Goal: Task Accomplishment & Management: Complete application form

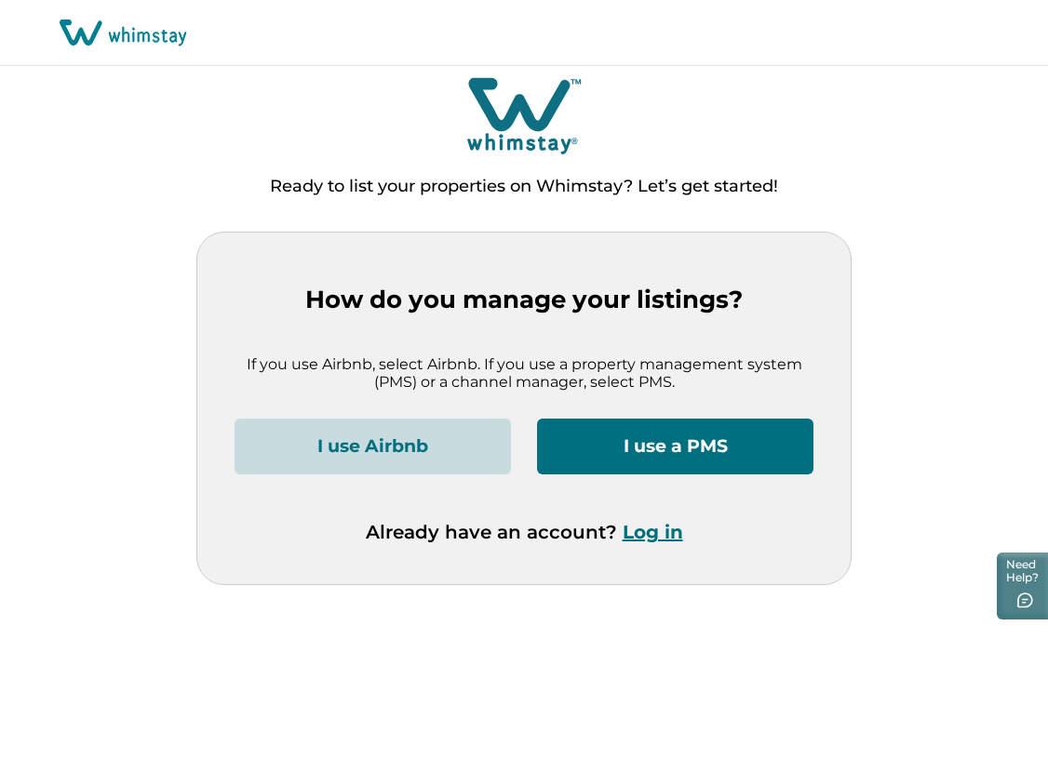
click at [636, 443] on button "I use a PMS" at bounding box center [675, 447] width 276 height 56
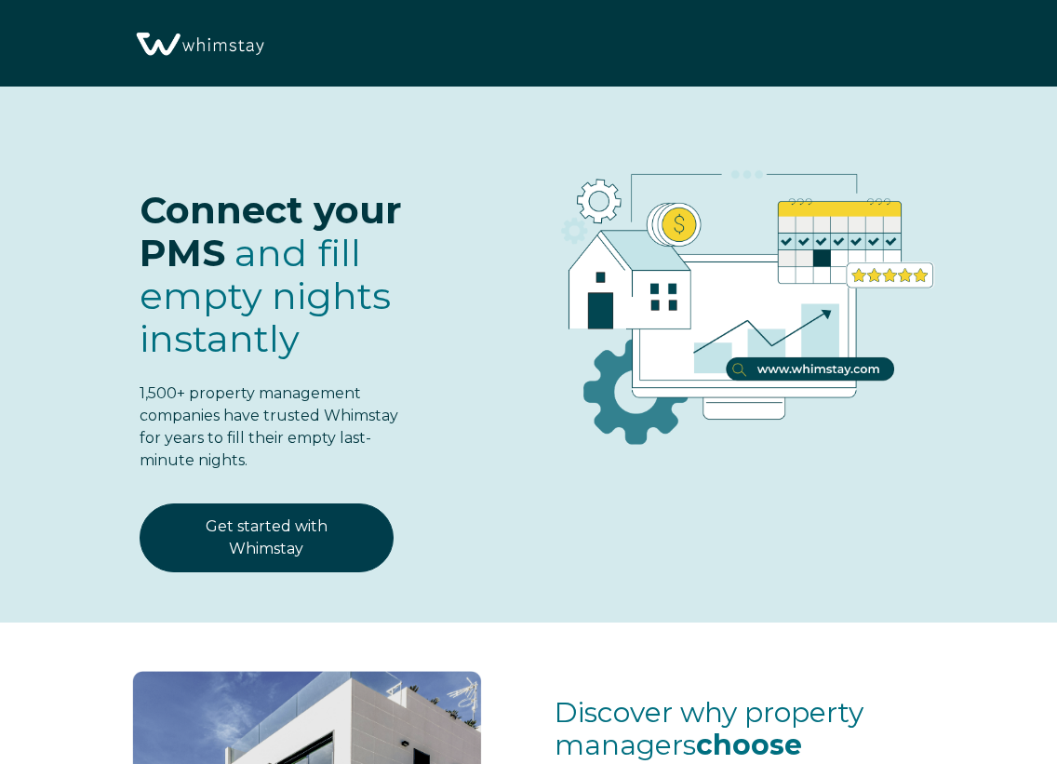
select select "US"
select select "Standard"
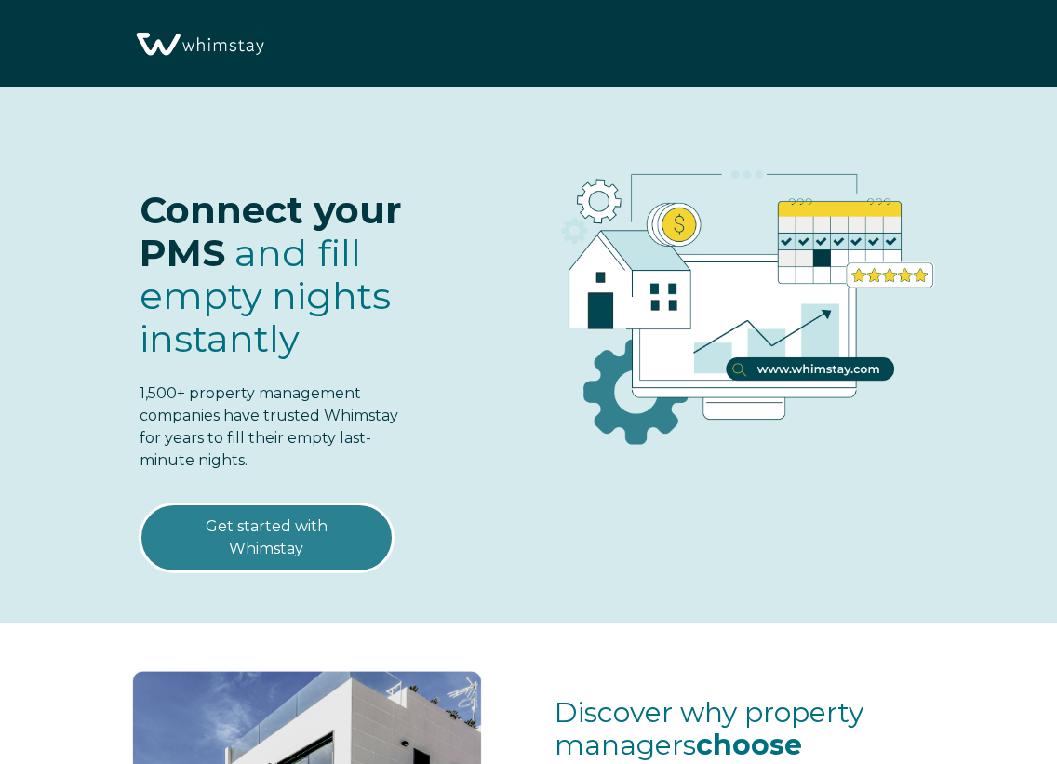
click at [269, 541] on link "Get started with Whimstay" at bounding box center [267, 537] width 254 height 69
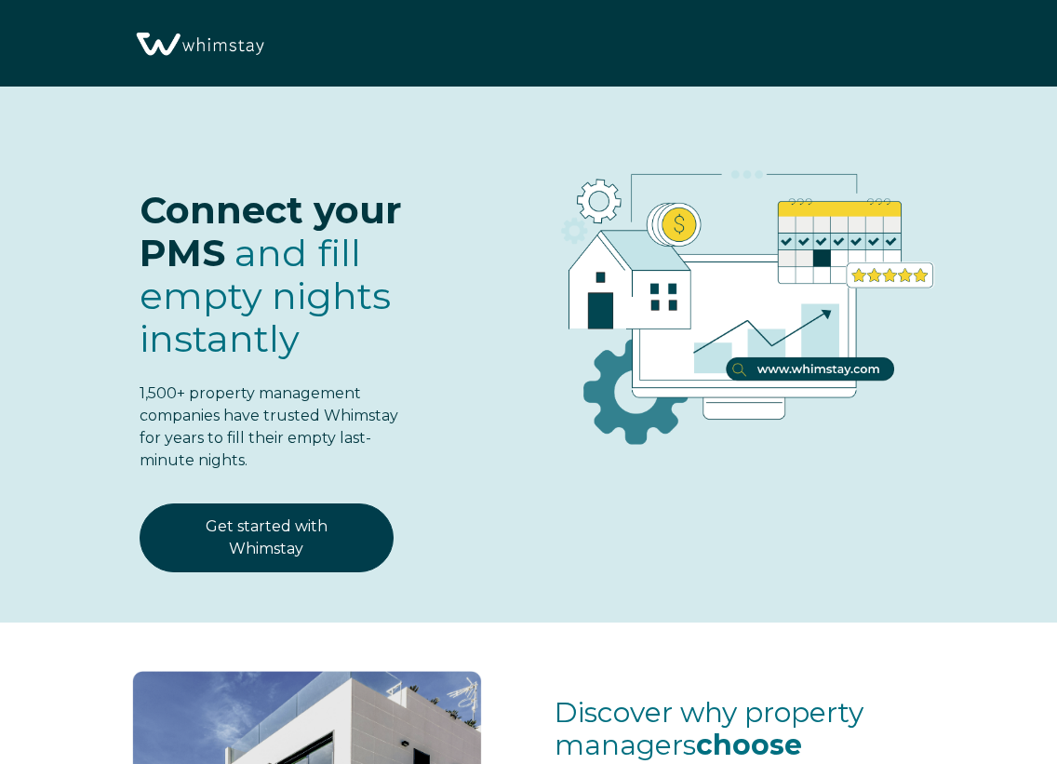
scroll to position [2198, 0]
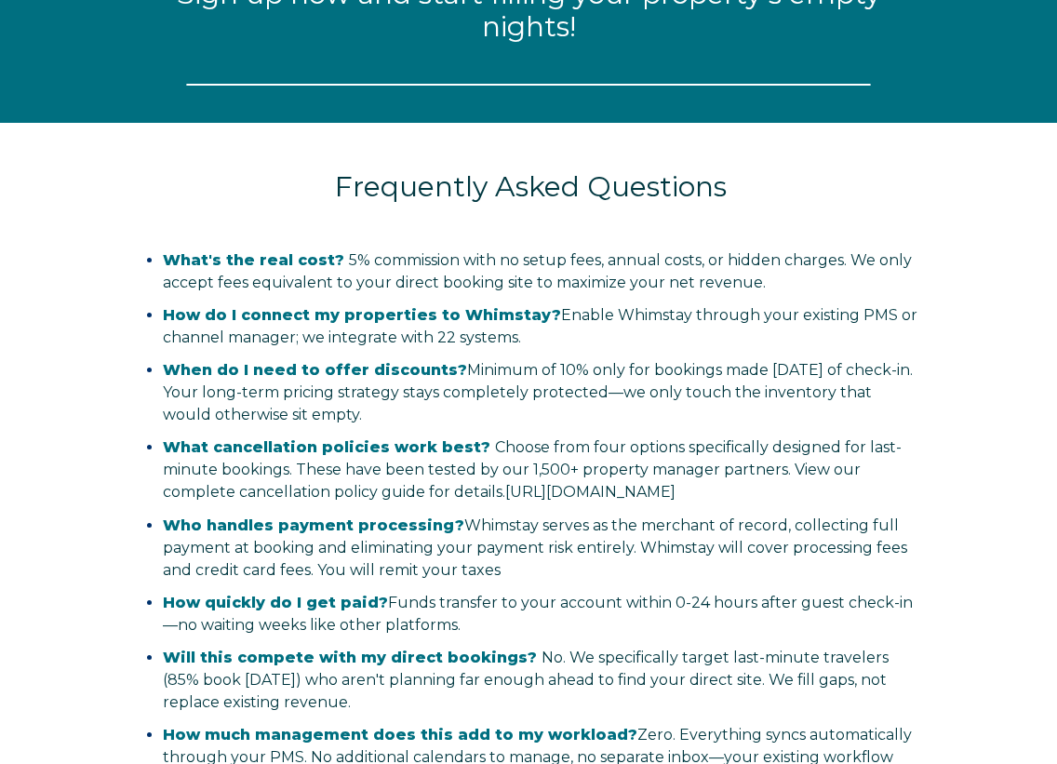
select select "US"
select select "Standard"
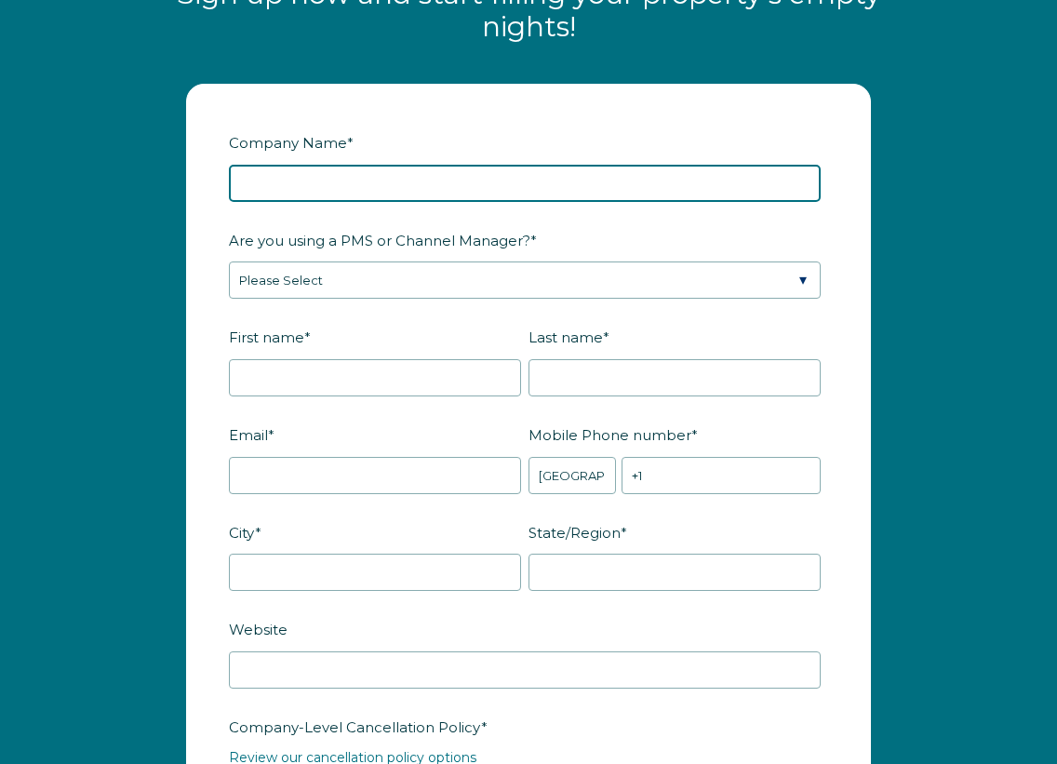
click at [470, 202] on input "Company Name *" at bounding box center [525, 183] width 592 height 37
type input "NINE10 Properties"
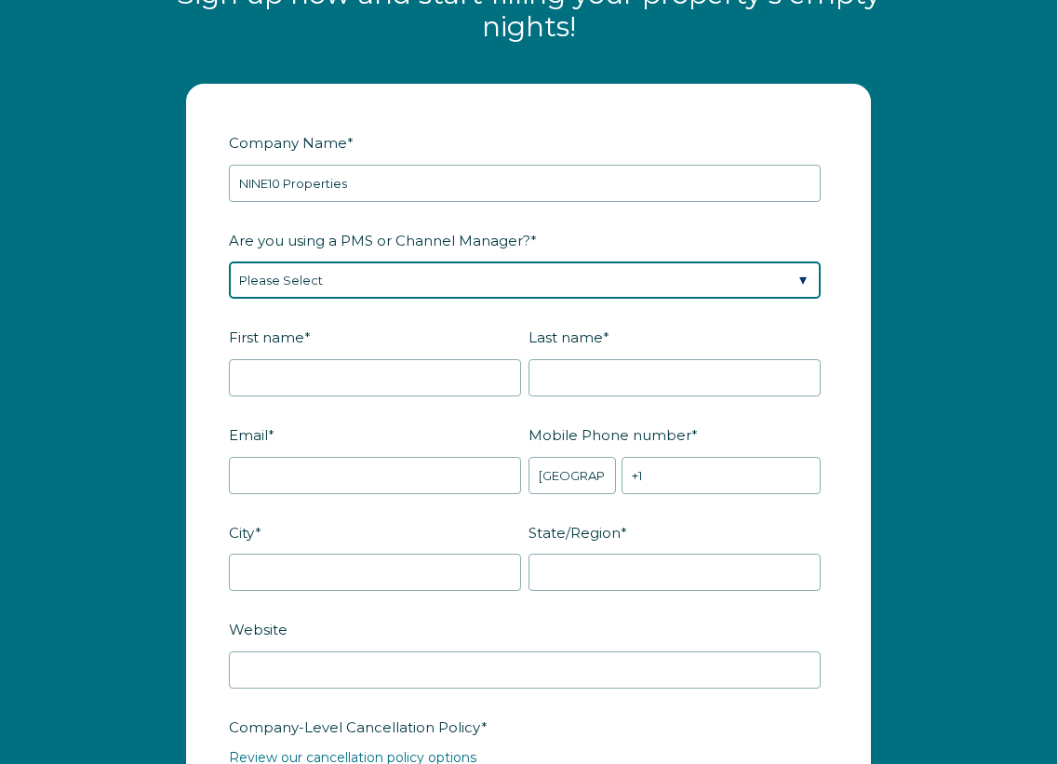
click at [394, 299] on select "Please Select Barefoot BookingPal Boost Brightside CiiRUS Escapia Guesty Hostaw…" at bounding box center [525, 279] width 592 height 37
select select "Guesty"
click at [229, 283] on select "Please Select Barefoot BookingPal Boost Brightside CiiRUS Escapia Guesty Hostaw…" at bounding box center [525, 279] width 592 height 37
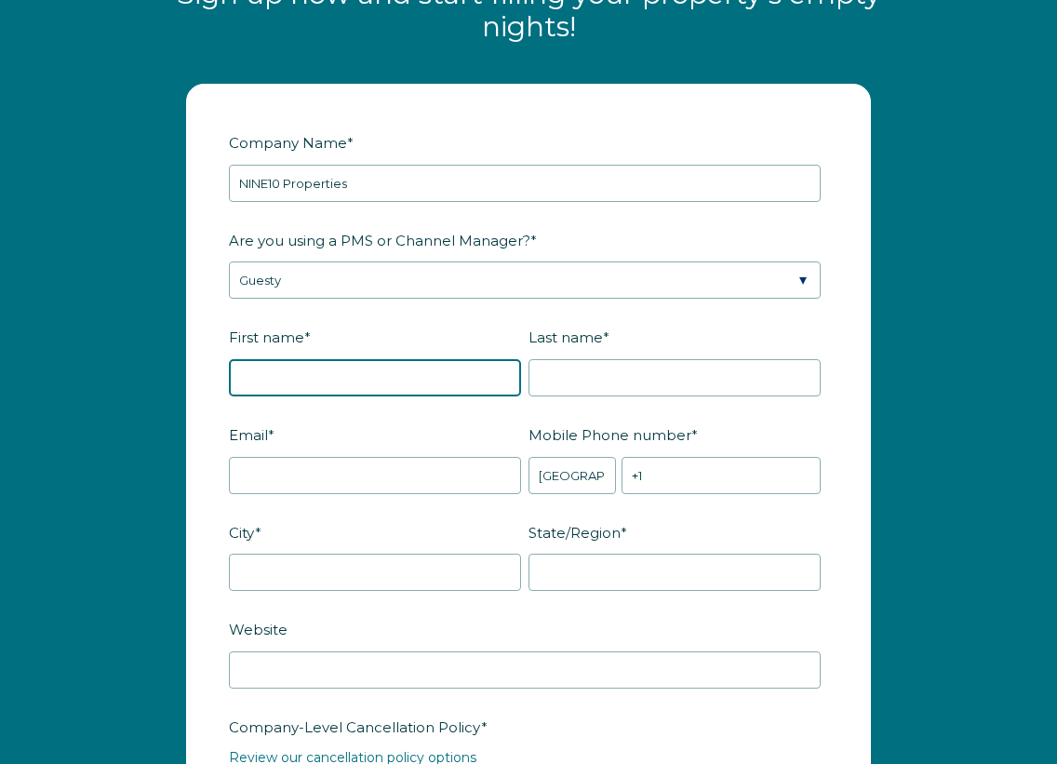
click at [321, 396] on input "First name *" at bounding box center [375, 377] width 292 height 37
type input "[PERSON_NAME]"
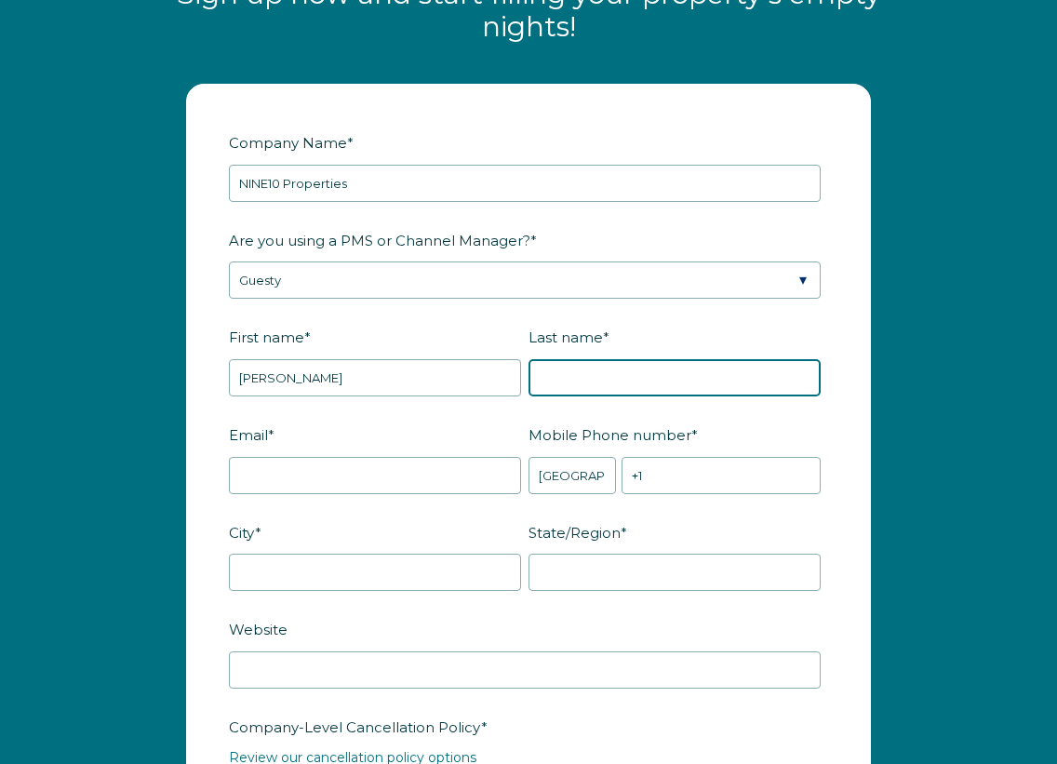
type input "House"
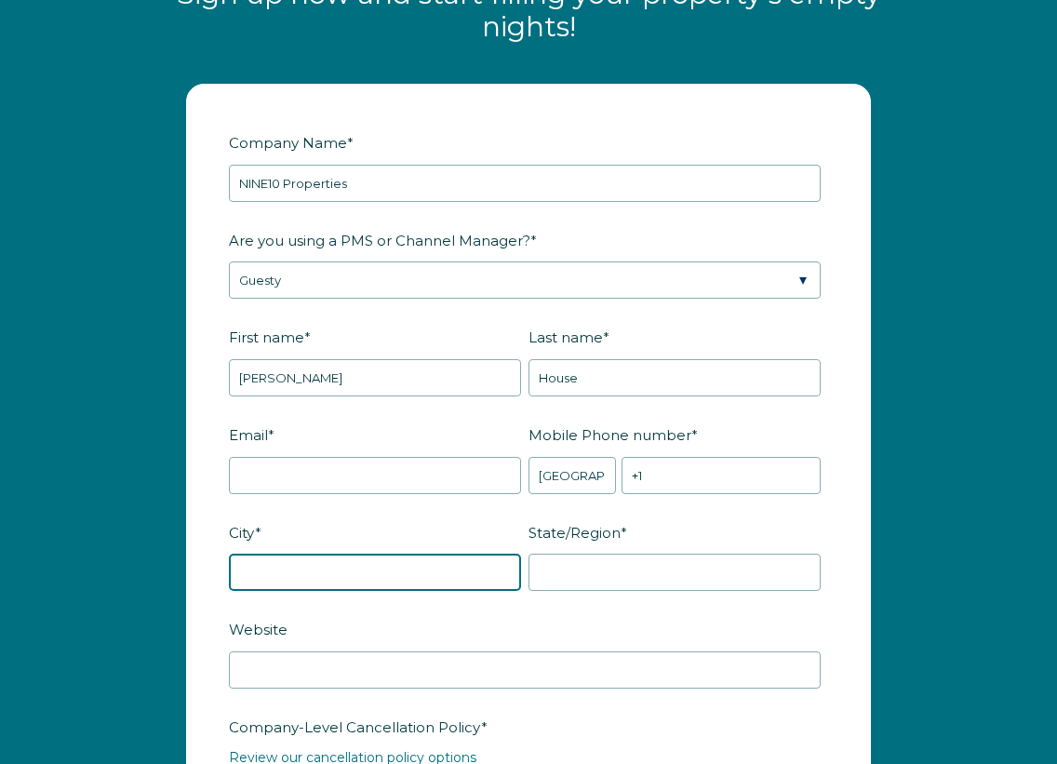
type input "[GEOGRAPHIC_DATA]"
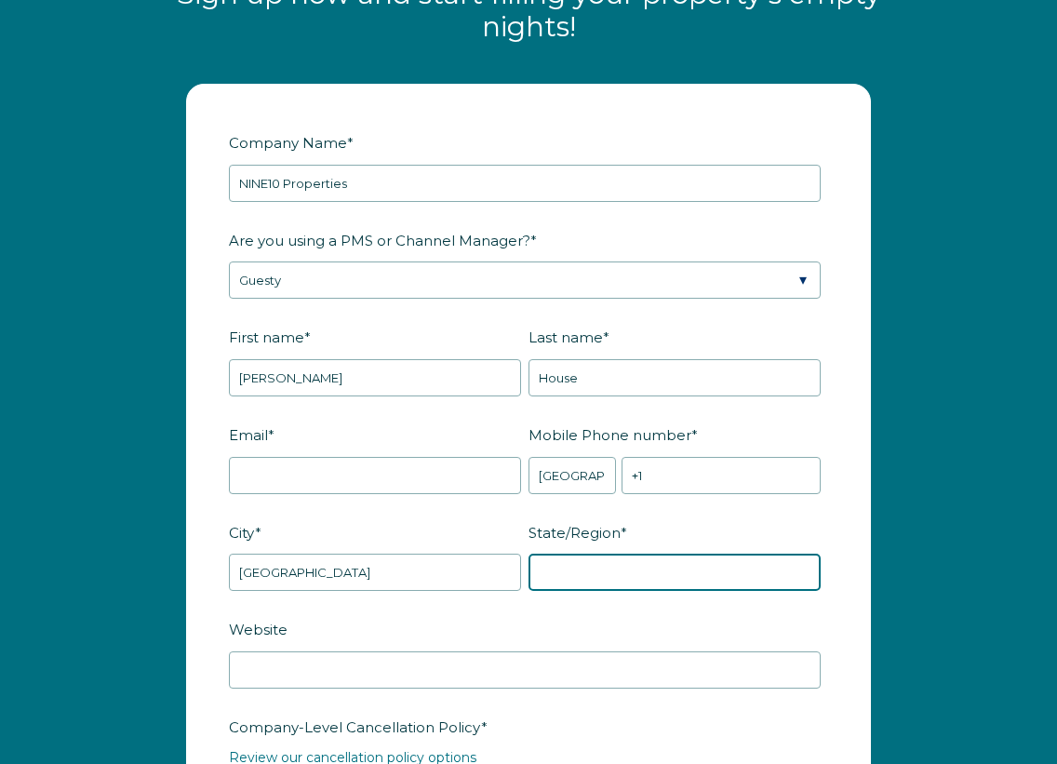
type input "[US_STATE]"
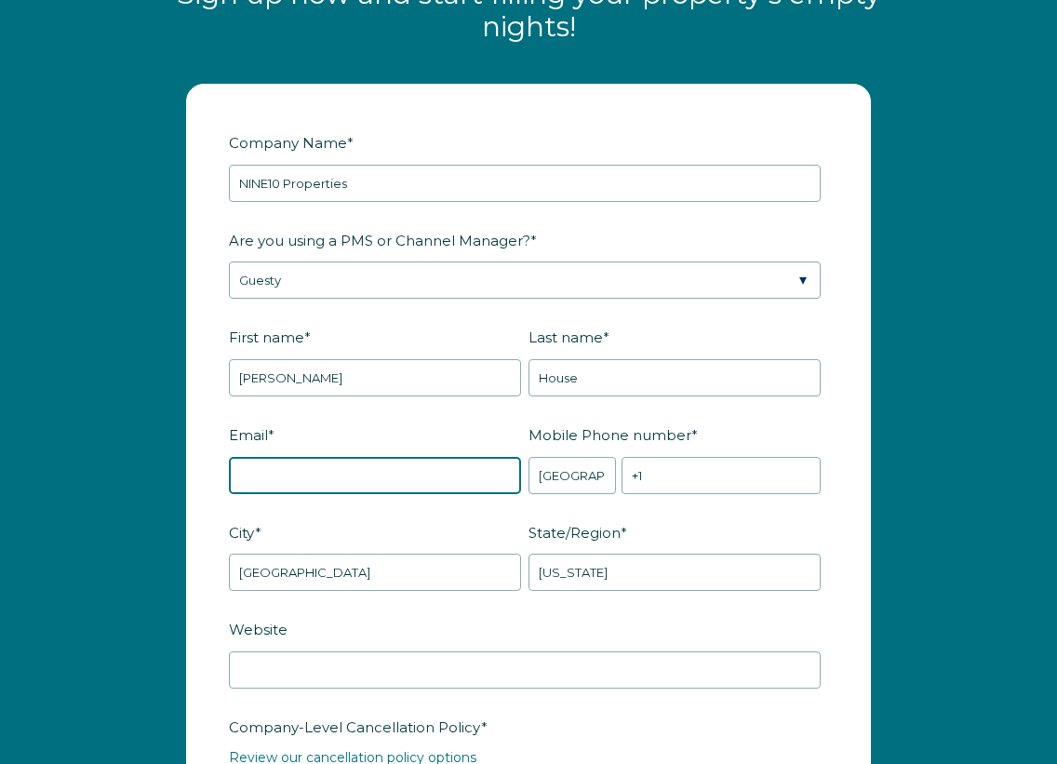
click at [340, 494] on input "Email *" at bounding box center [375, 475] width 292 height 37
type input "u"
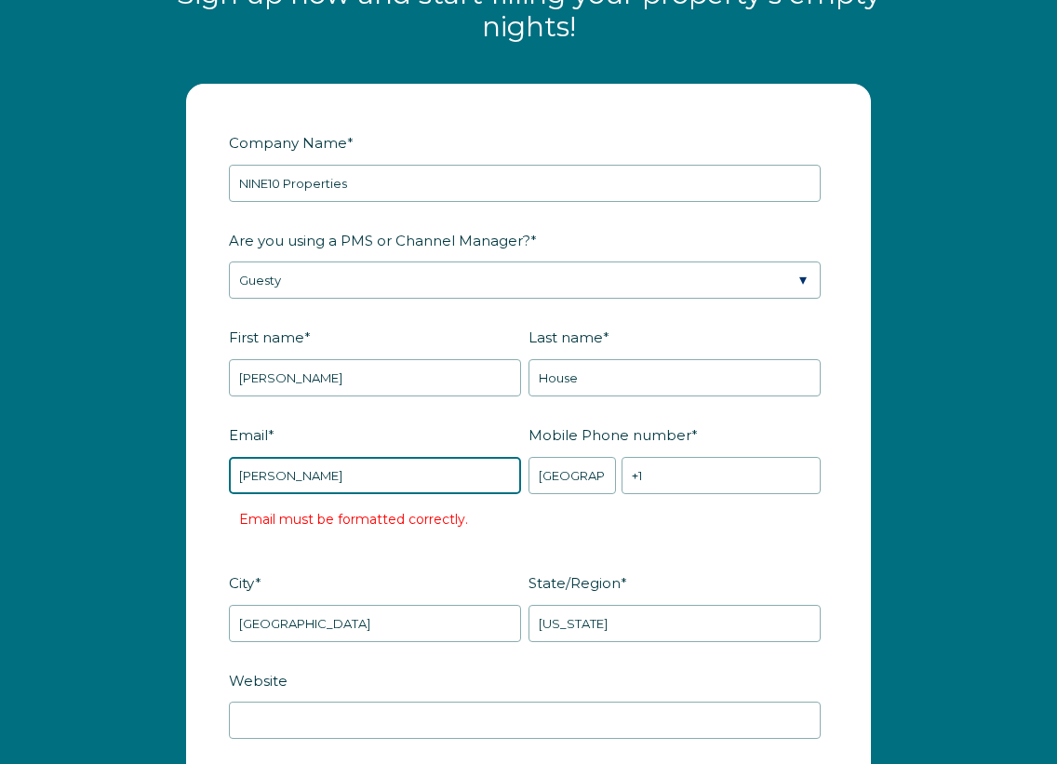
type input "[PERSON_NAME][EMAIL_ADDRESS][DOMAIN_NAME]"
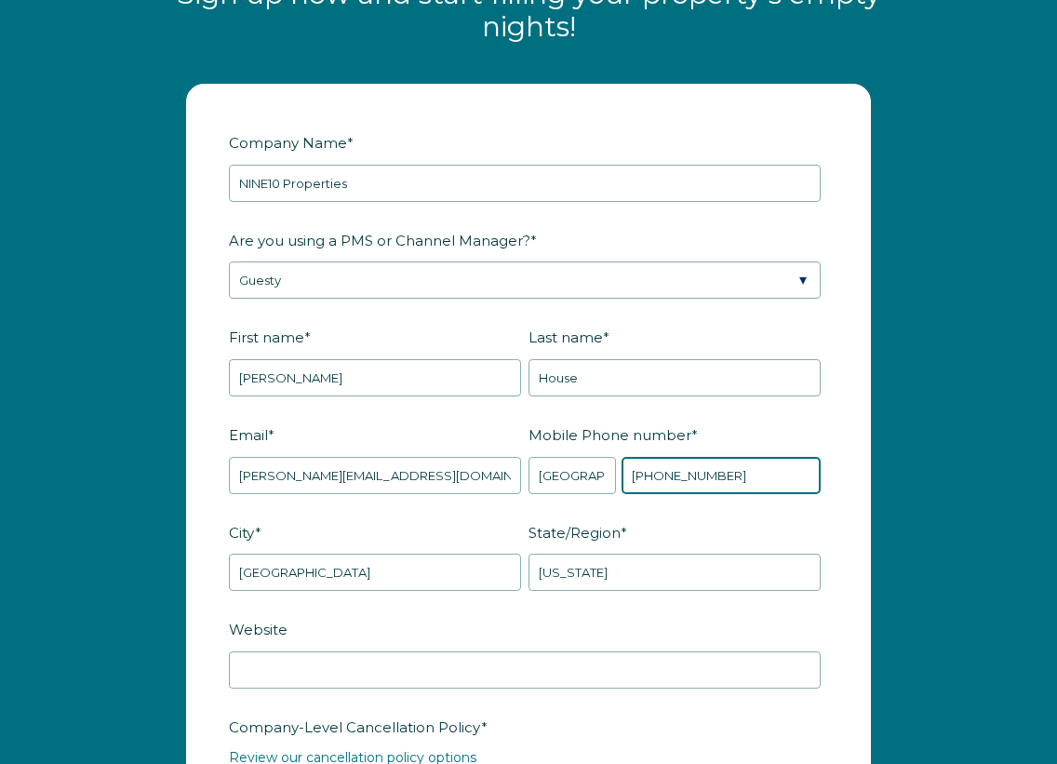
type input "[PHONE_NUMBER]"
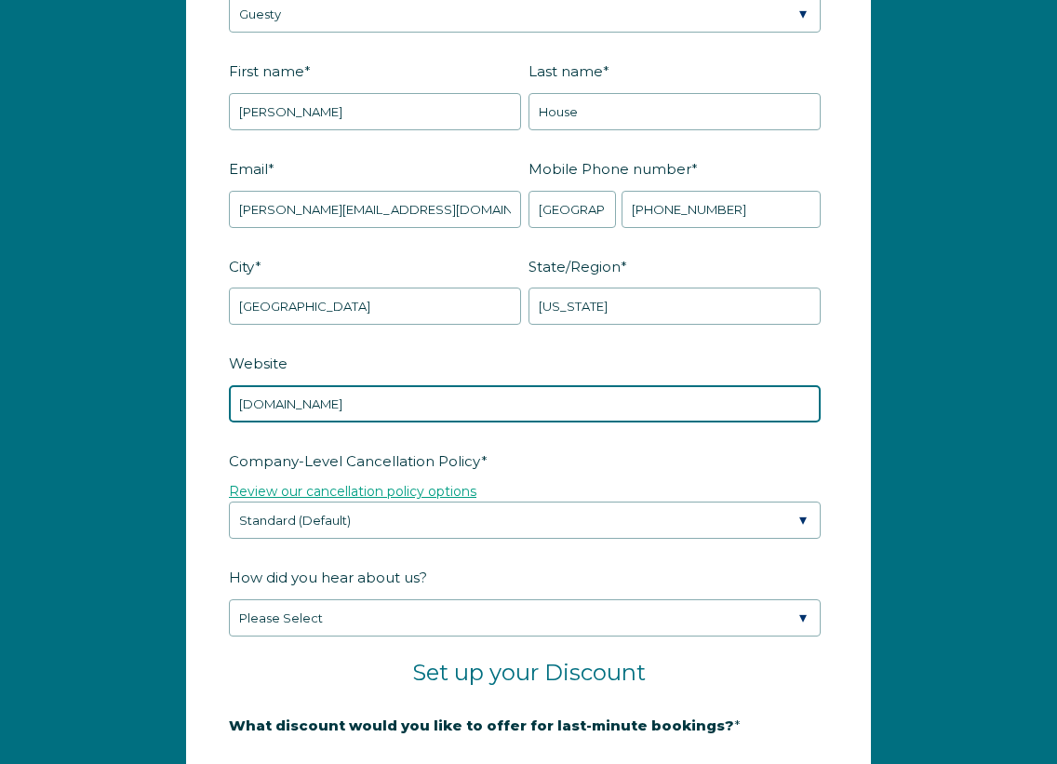
scroll to position [2486, 0]
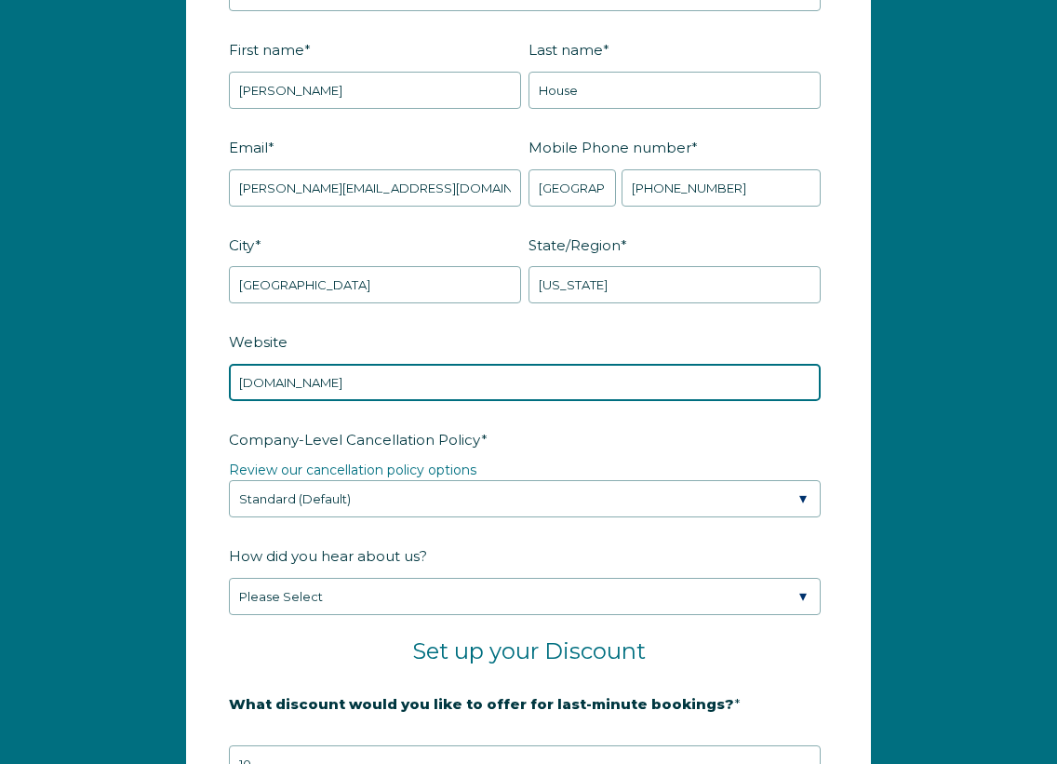
type input "[DOMAIN_NAME]"
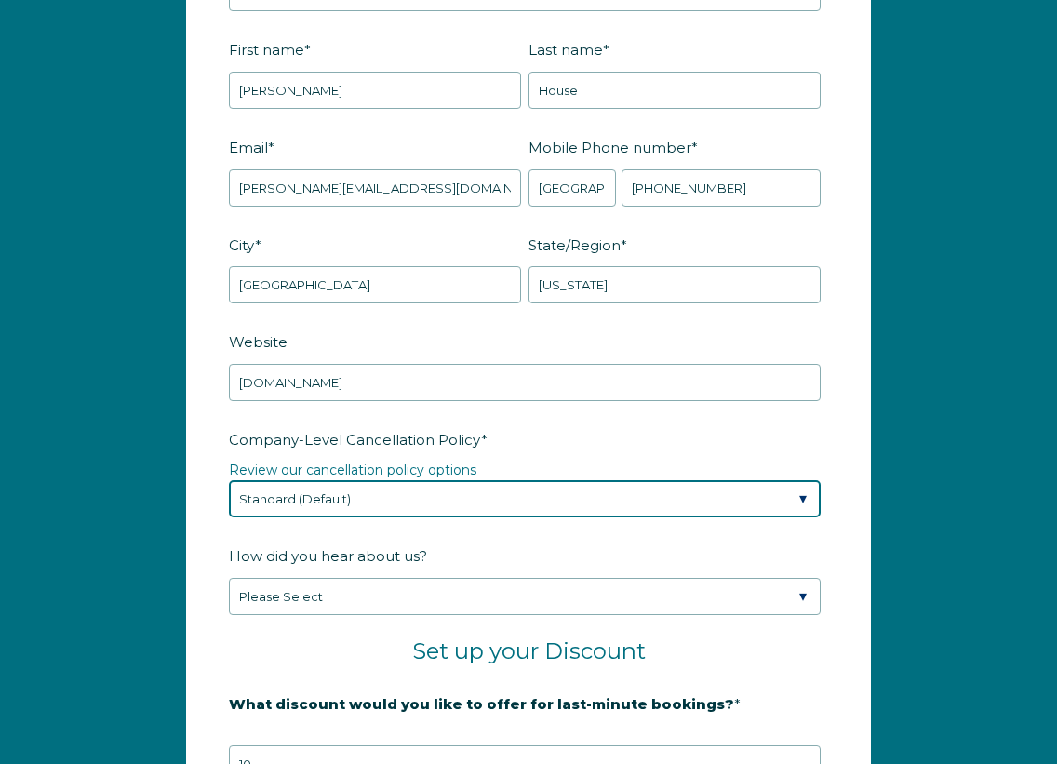
click at [375, 517] on select "Please Select Partial Standard (Default) Moderate Strict" at bounding box center [525, 498] width 592 height 37
click at [229, 501] on select "Please Select Partial Standard (Default) Moderate Strict" at bounding box center [525, 498] width 592 height 37
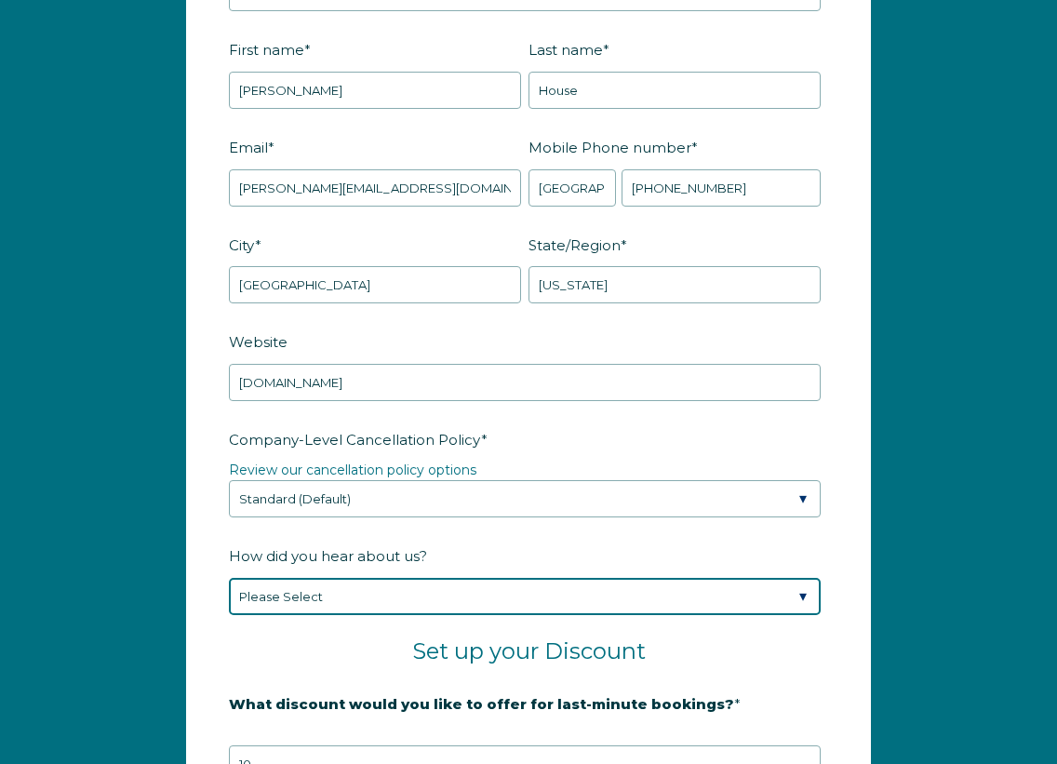
click at [347, 608] on select "Please Select Found Whimstay through a Google search Spoke to a Whimstay salesp…" at bounding box center [525, 596] width 592 height 37
select select "Referral from a Friend"
click at [229, 598] on select "Please Select Found Whimstay through a Google search Spoke to a Whimstay salesp…" at bounding box center [525, 596] width 592 height 37
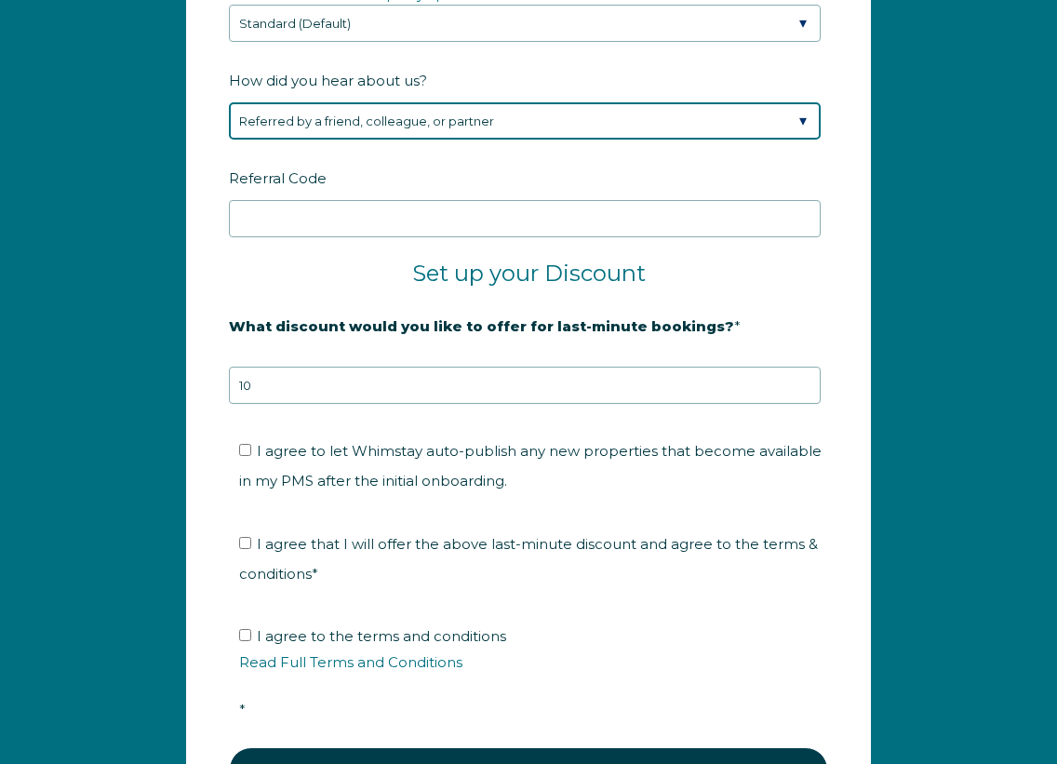
scroll to position [2995, 0]
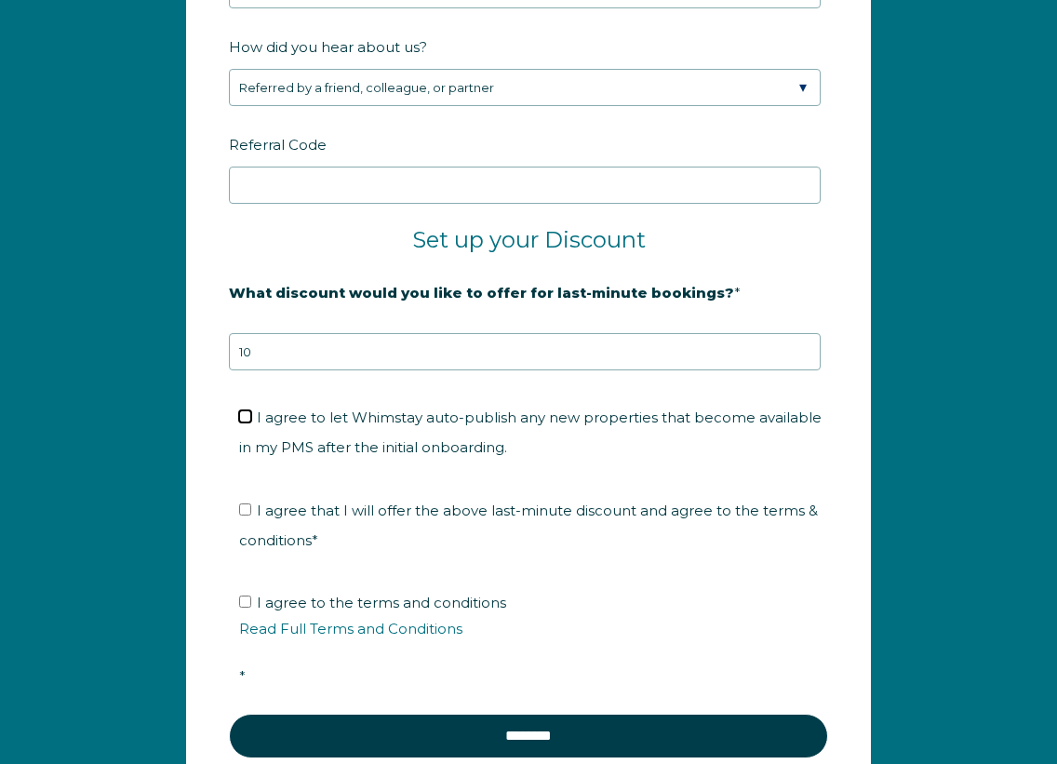
click at [248, 422] on input "I agree to let Whimstay auto-publish any new properties that become available i…" at bounding box center [245, 416] width 12 height 12
checkbox input "true"
click at [245, 515] on input "I agree that I will offer the above last-minute discount and agree to the terms…" at bounding box center [245, 509] width 12 height 12
checkbox input "true"
click at [246, 607] on input "I agree to the terms and conditions Read Full Terms and Conditions *" at bounding box center [245, 601] width 12 height 12
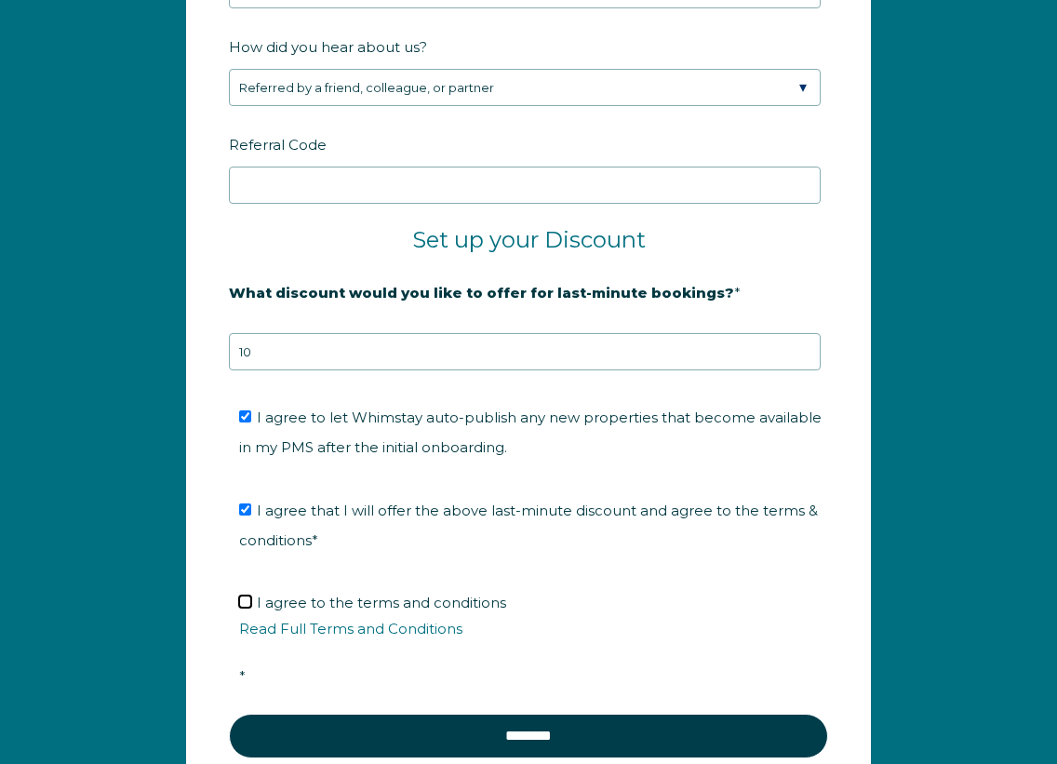
checkbox input "true"
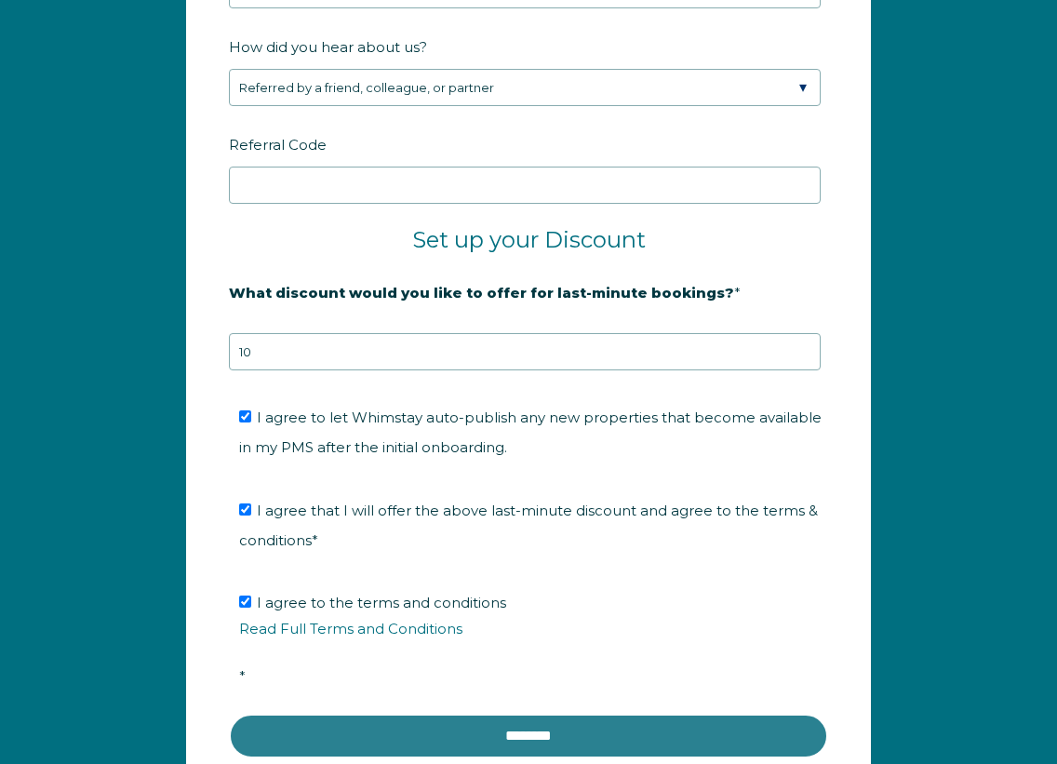
click at [526, 752] on input "********" at bounding box center [528, 736] width 599 height 45
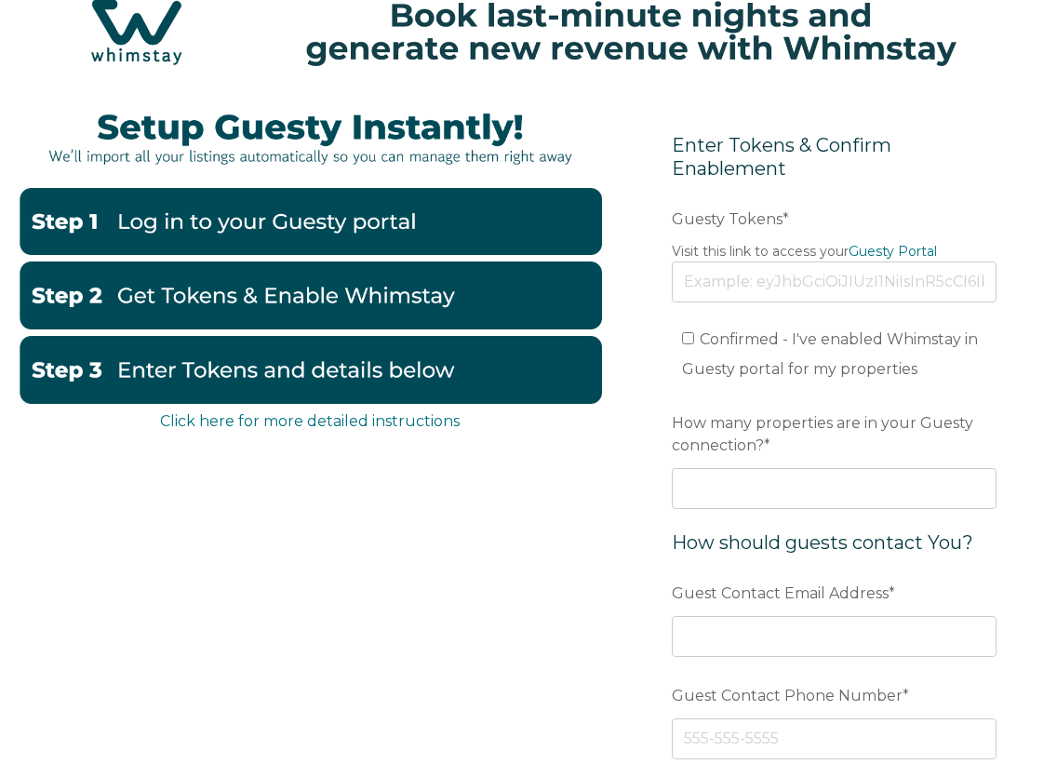
scroll to position [75, 0]
